Goal: Check status: Check status

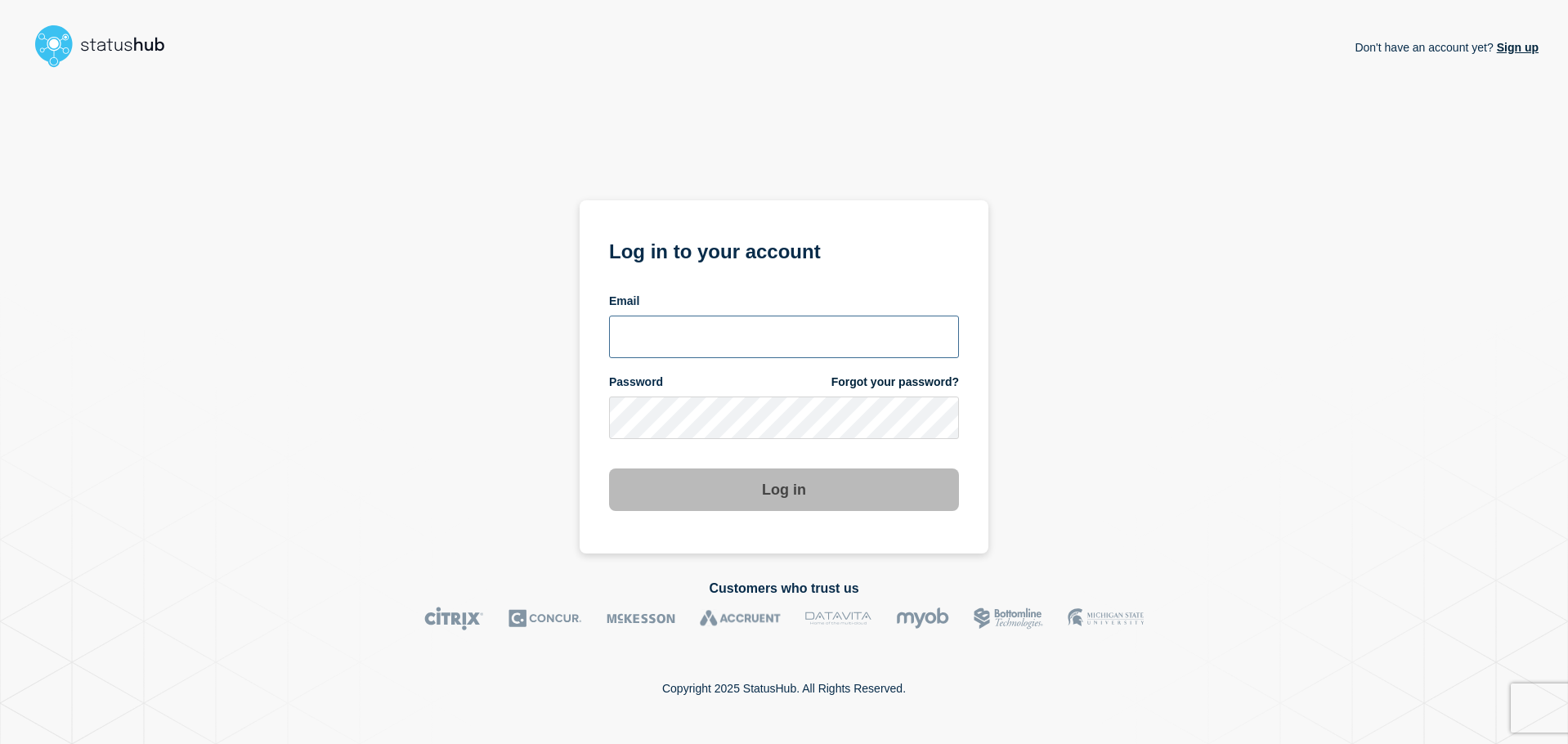
click at [760, 352] on input "email input" at bounding box center [784, 336] width 350 height 43
type input "[EMAIL_ADDRESS][DOMAIN_NAME]"
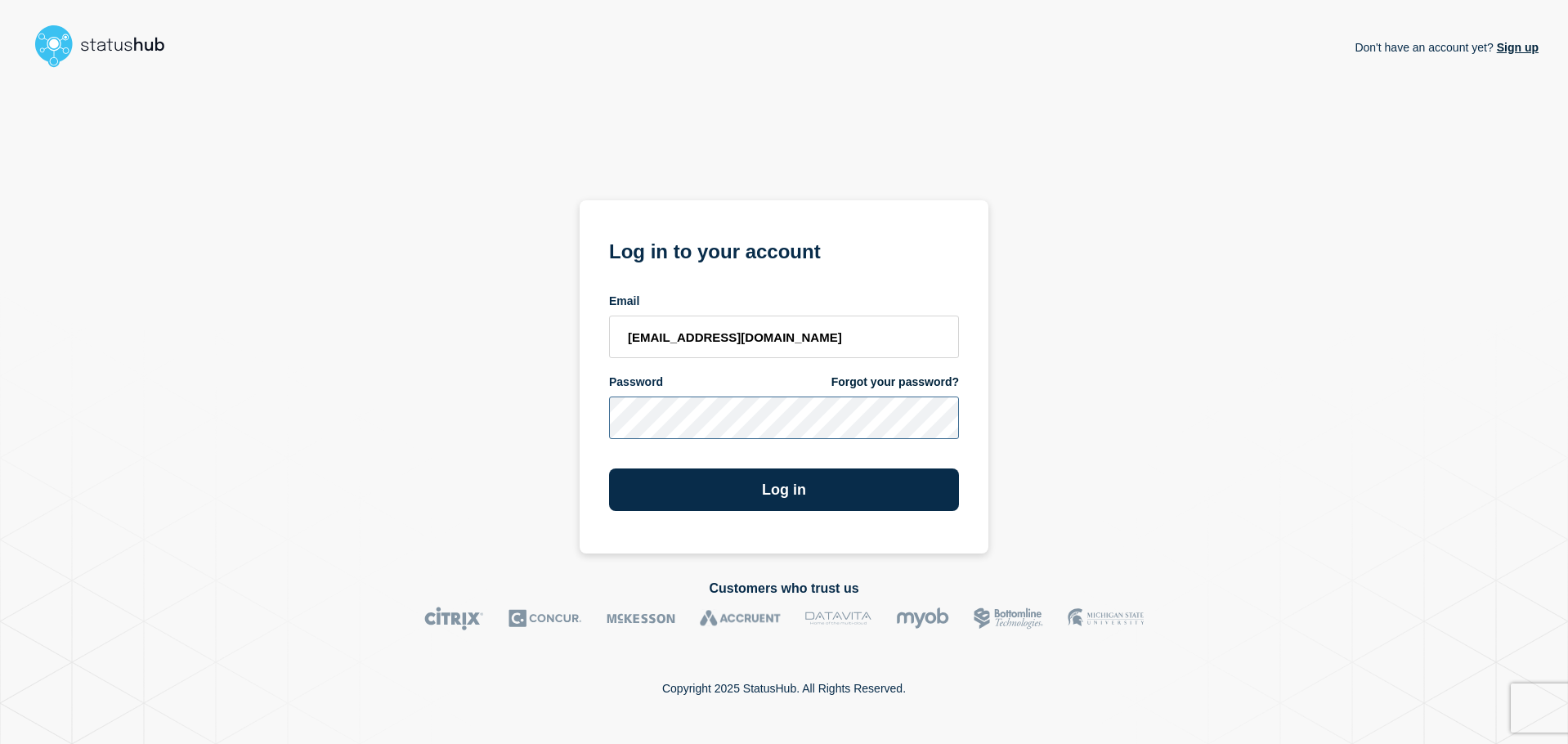
click at [609, 468] on button "Log in" at bounding box center [784, 489] width 350 height 43
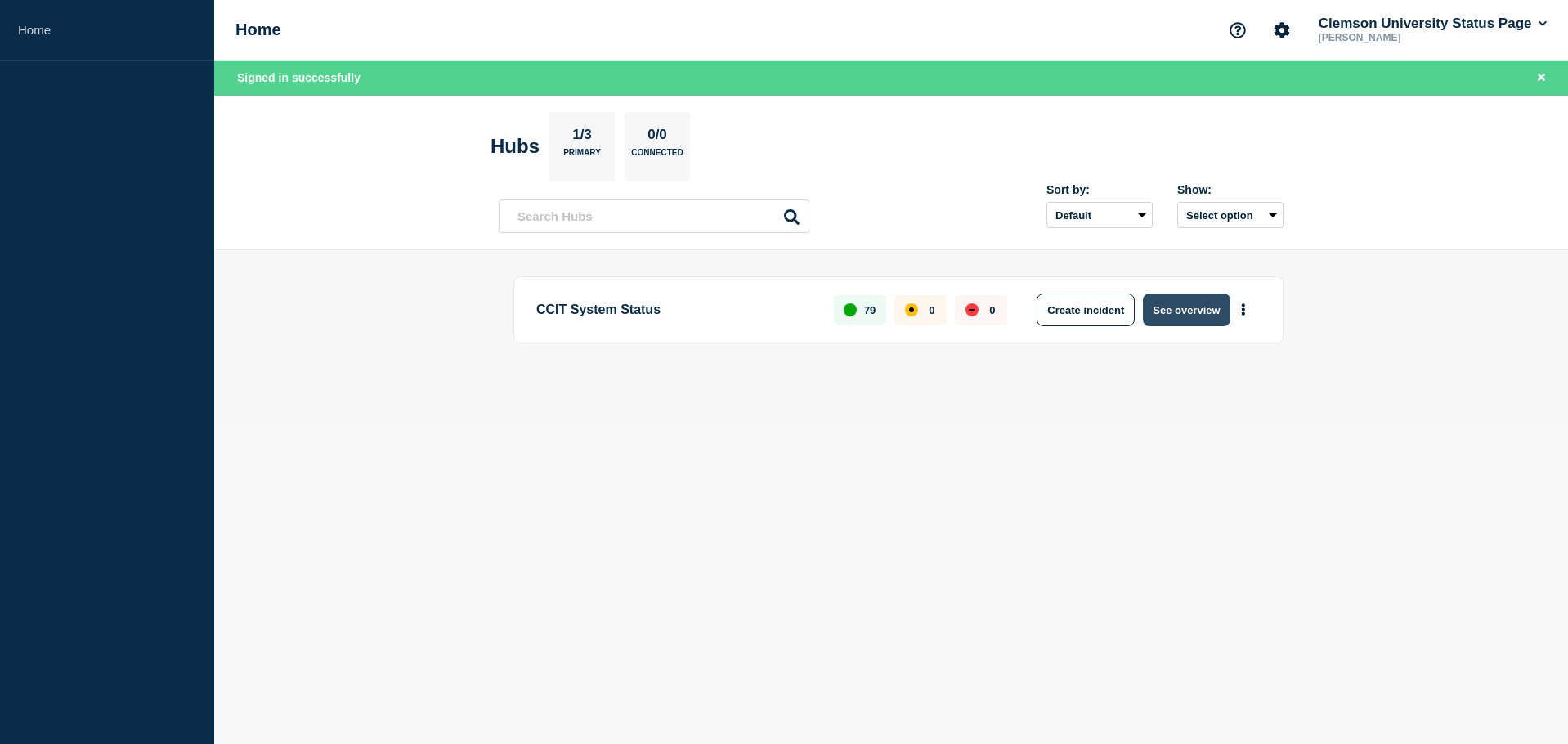
click at [1216, 309] on button "See overview" at bounding box center [1185, 310] width 86 height 33
